Goal: Task Accomplishment & Management: Manage account settings

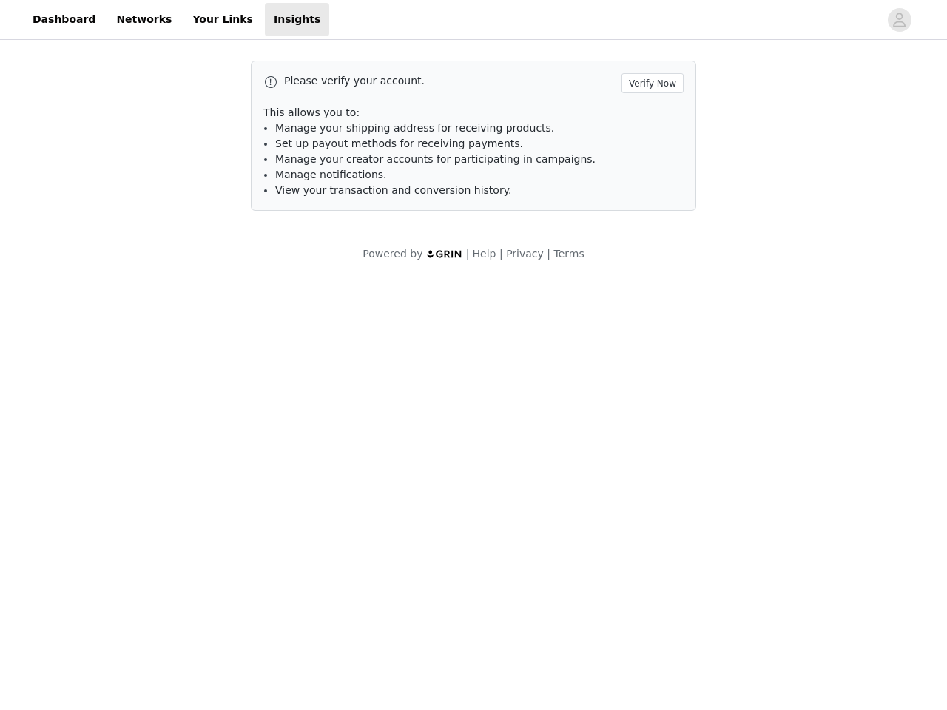
click at [474, 355] on body "Dashboard Networks Your Links Insights Please verify your account. Verify Now T…" at bounding box center [473, 355] width 947 height 710
click at [474, 140] on span "Set up payout methods for receiving payments." at bounding box center [399, 144] width 248 height 12
click at [474, 20] on div at bounding box center [604, 19] width 550 height 33
click at [900, 20] on icon "avatar" at bounding box center [899, 20] width 14 height 24
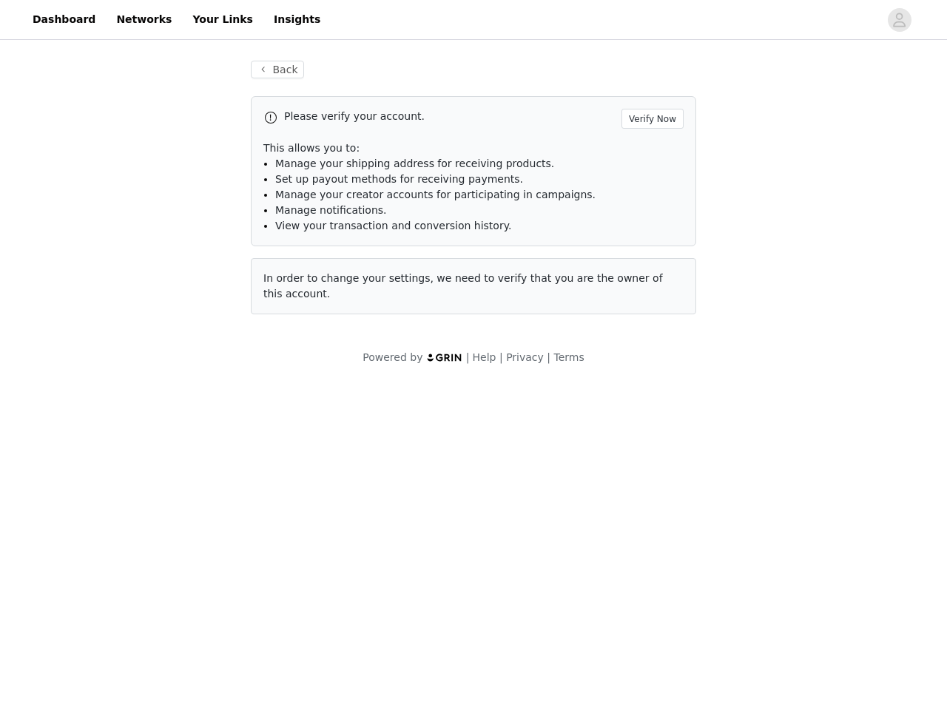
click at [655, 83] on div "Back Please verify your account. Verify Now This allows you to: Manage your shi…" at bounding box center [473, 187] width 481 height 289
